Goal: Information Seeking & Learning: Learn about a topic

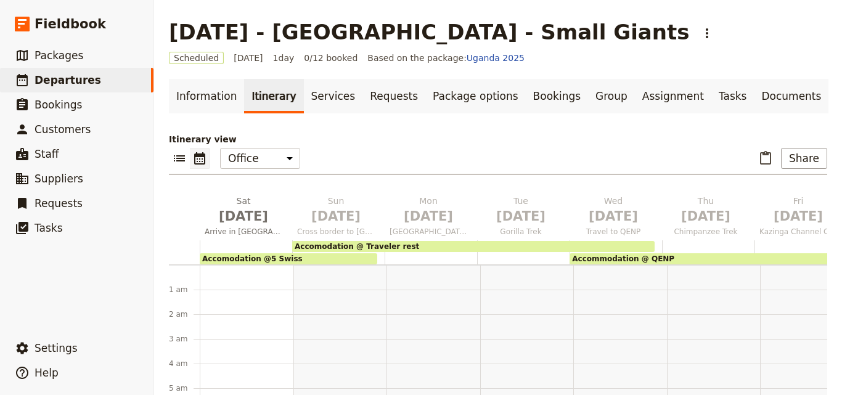
scroll to position [185, 0]
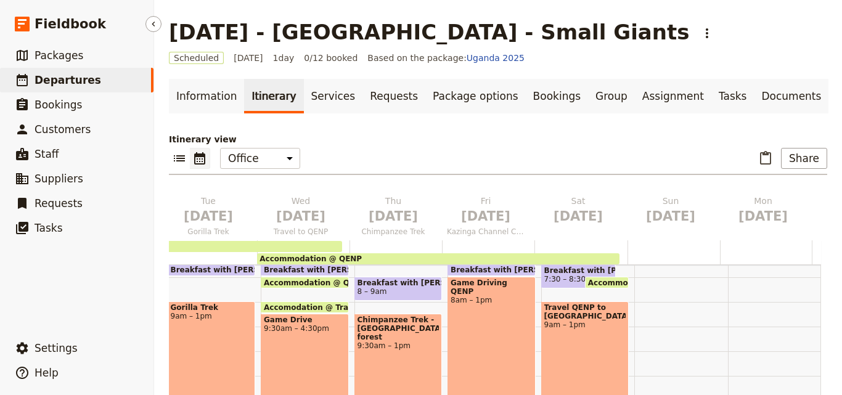
click at [117, 82] on link "​ Departures" at bounding box center [76, 80] width 153 height 25
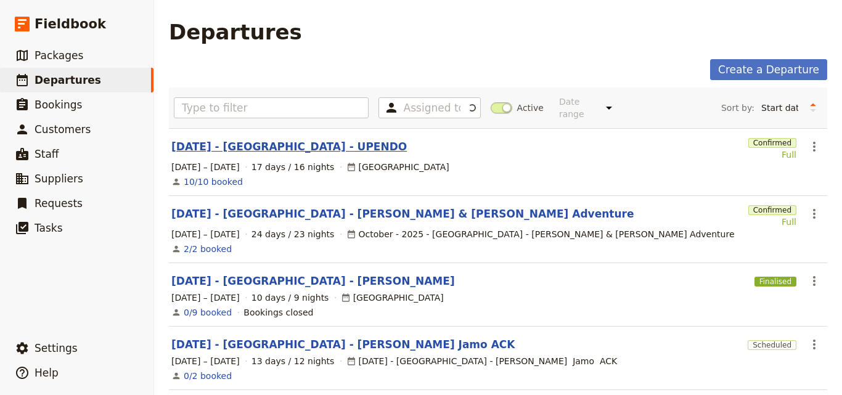
click at [279, 139] on link "[DATE] - [GEOGRAPHIC_DATA] - UPENDO" at bounding box center [288, 146] width 235 height 15
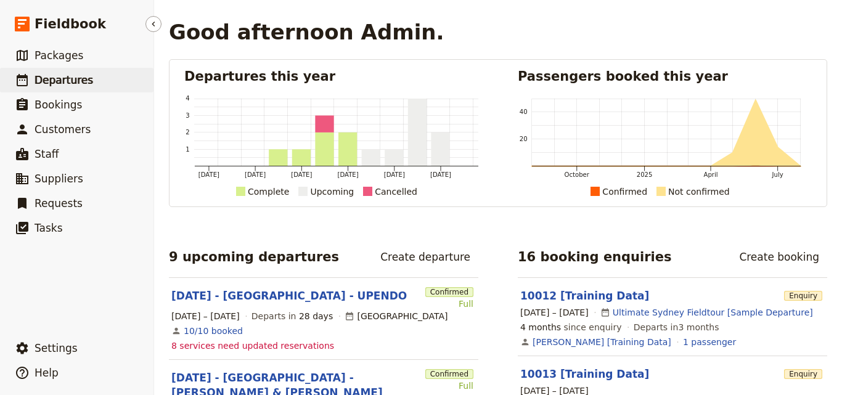
click at [79, 79] on span "Departures" at bounding box center [64, 80] width 59 height 12
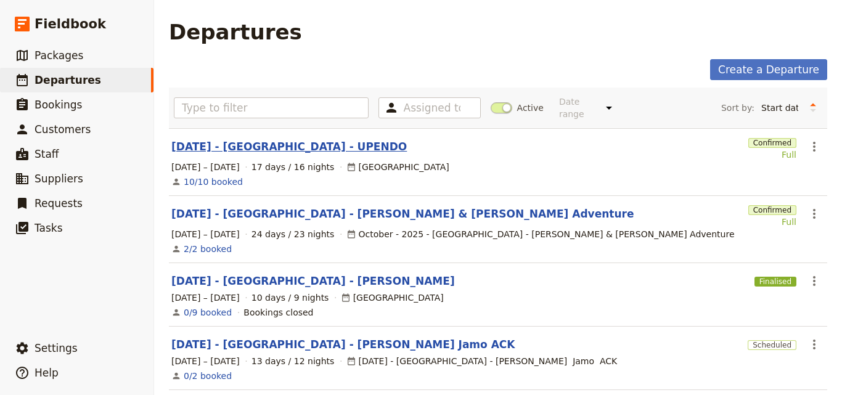
click at [259, 139] on link "[DATE] - [GEOGRAPHIC_DATA] - UPENDO" at bounding box center [288, 146] width 235 height 15
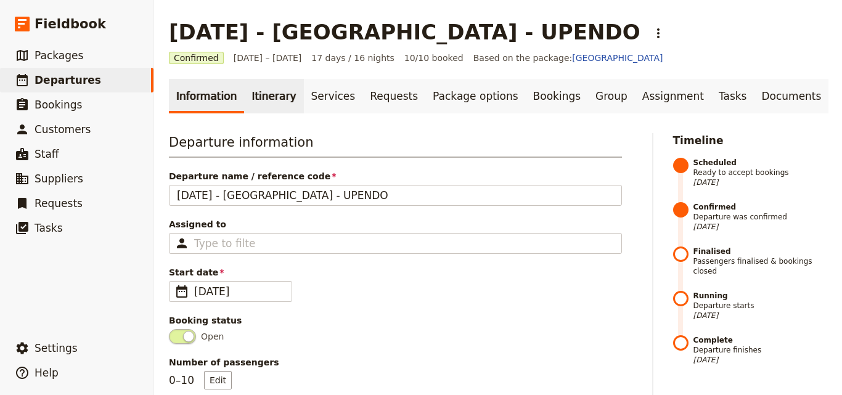
click at [244, 97] on link "Itinerary" at bounding box center [273, 96] width 59 height 35
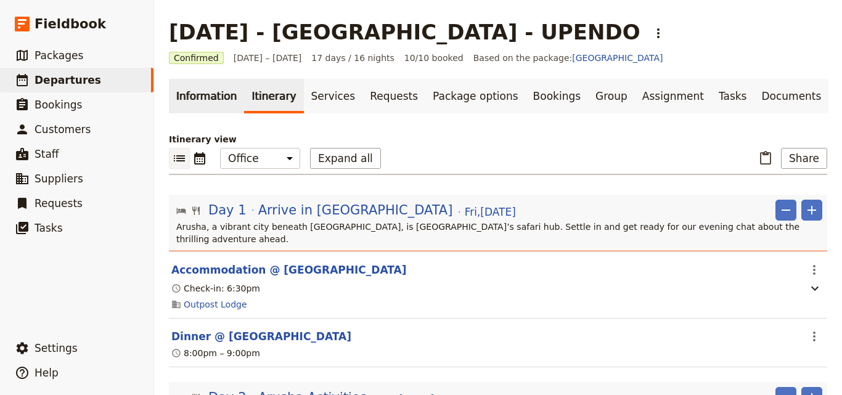
click at [208, 102] on link "Information" at bounding box center [206, 96] width 75 height 35
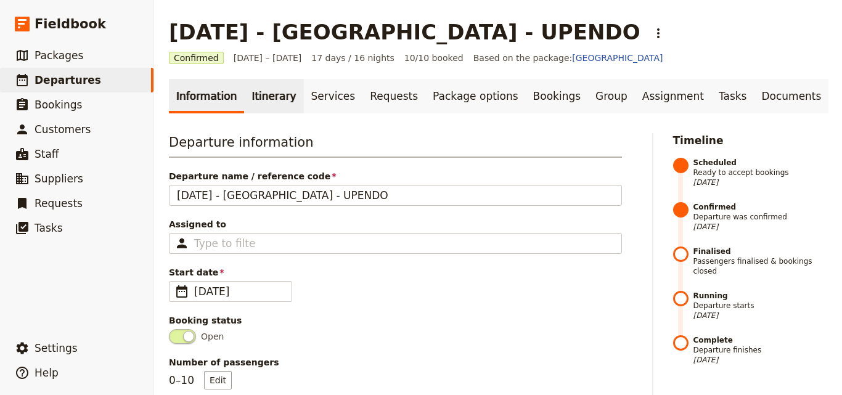
click at [276, 97] on link "Itinerary" at bounding box center [273, 96] width 59 height 35
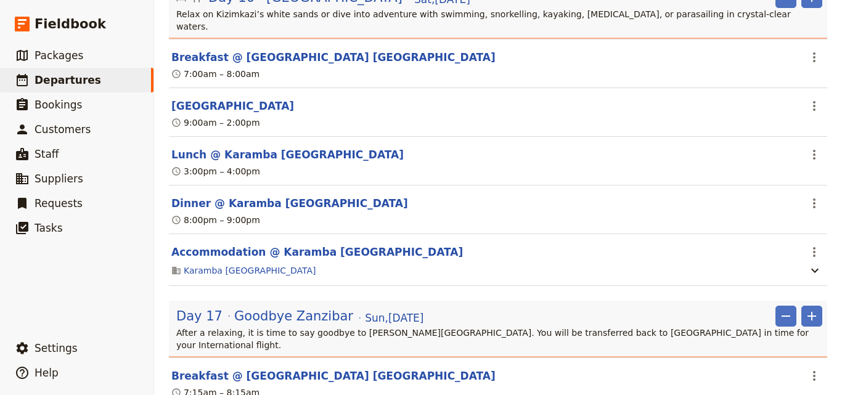
scroll to position [5611, 0]
